Goal: Find specific page/section: Find specific page/section

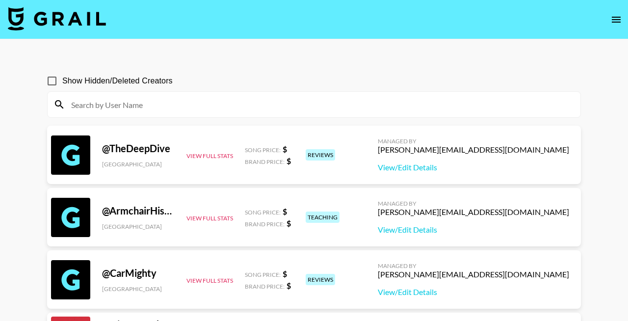
click at [165, 114] on div at bounding box center [314, 105] width 533 height 26
click at [163, 105] on input at bounding box center [320, 105] width 510 height 16
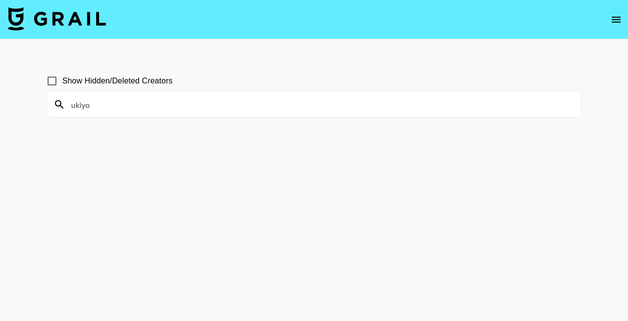
type input "ukiyo"
click at [111, 84] on span "Show Hidden/Deleted Creators" at bounding box center [117, 81] width 110 height 12
click at [62, 84] on input "Show Hidden/Deleted Creators" at bounding box center [52, 81] width 21 height 21
checkbox input "true"
click at [163, 106] on input "ukiyo" at bounding box center [320, 105] width 510 height 16
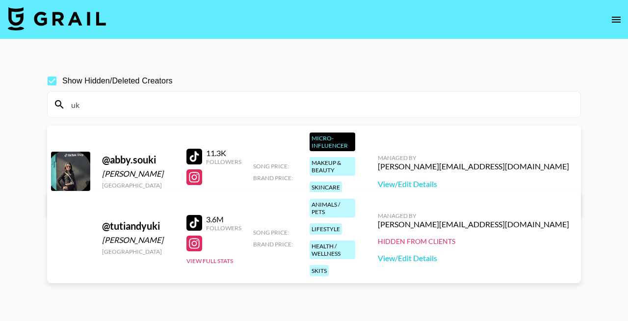
type input "u"
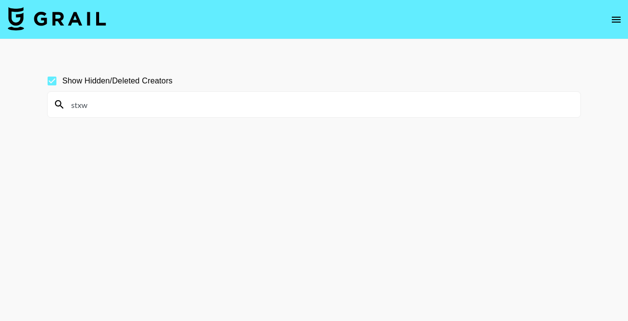
type input "stxw"
